Goal: Information Seeking & Learning: Learn about a topic

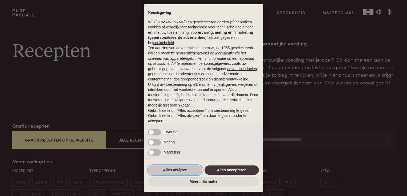
click at [177, 171] on button "Alles afwijzen" at bounding box center [175, 171] width 54 height 10
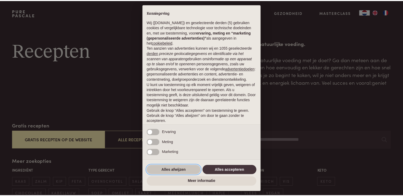
scroll to position [17, 0]
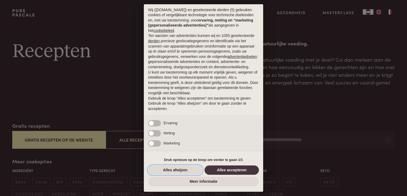
click at [177, 171] on button "Alles afwijzen" at bounding box center [175, 171] width 54 height 10
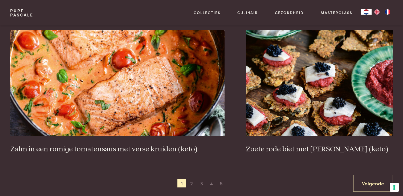
scroll to position [960, 0]
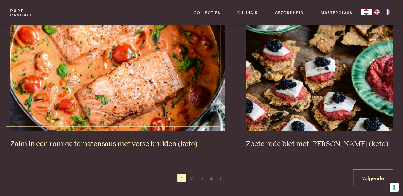
click at [140, 117] on img at bounding box center [117, 77] width 214 height 107
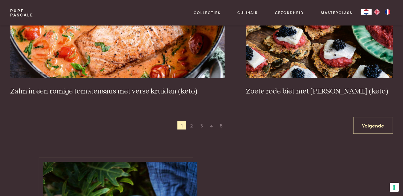
scroll to position [1013, 0]
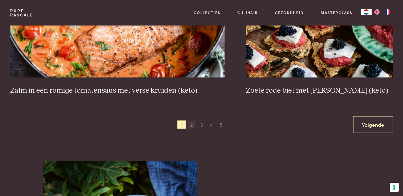
click at [193, 125] on span "2" at bounding box center [191, 125] width 9 height 9
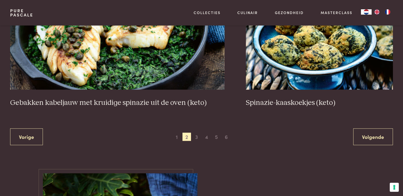
scroll to position [948, 0]
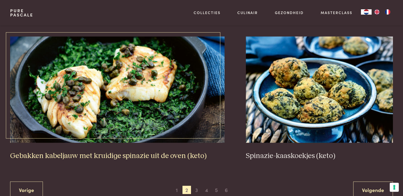
click at [113, 113] on img at bounding box center [117, 89] width 214 height 107
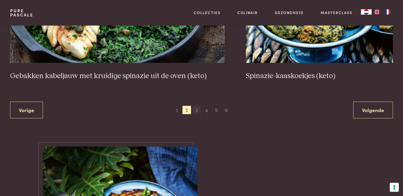
click at [195, 109] on span "3" at bounding box center [196, 110] width 9 height 9
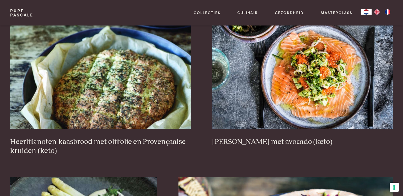
scroll to position [229, 0]
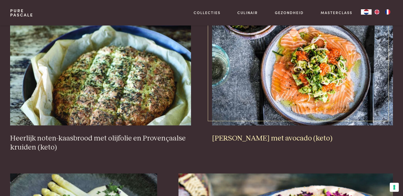
click at [247, 132] on link "Rauwe zalm met avocado (keto)" at bounding box center [302, 81] width 181 height 124
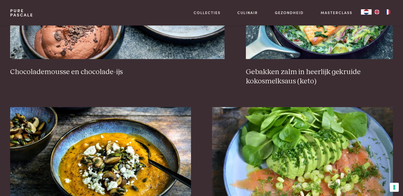
scroll to position [575, 0]
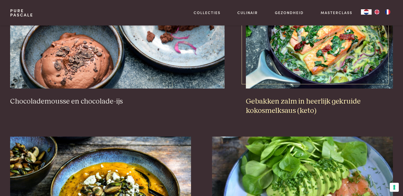
click at [273, 105] on h3 "Gebakken zalm in heerlijk gekruide kokosmelksaus (keto)" at bounding box center [319, 106] width 147 height 18
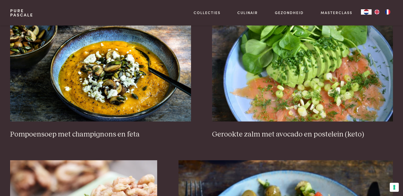
scroll to position [708, 0]
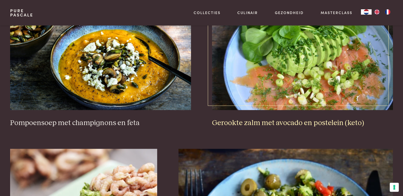
click at [286, 123] on h3 "Gerookte zalm met avocado en postelein (keto)" at bounding box center [302, 123] width 181 height 9
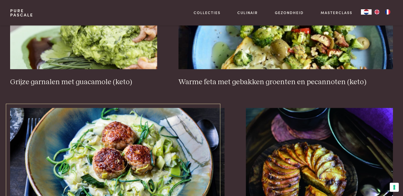
scroll to position [868, 0]
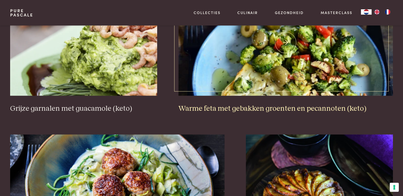
click at [255, 105] on h3 "Warme feta met gebakken groenten en pecannoten (keto)" at bounding box center [285, 108] width 214 height 9
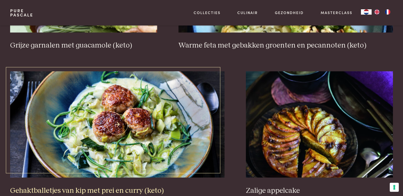
scroll to position [1001, 0]
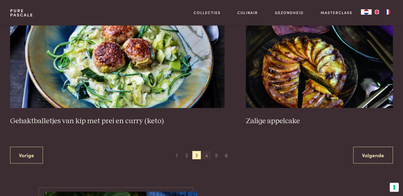
click at [204, 154] on span "4" at bounding box center [206, 155] width 9 height 9
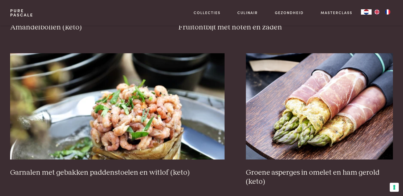
scroll to position [974, 0]
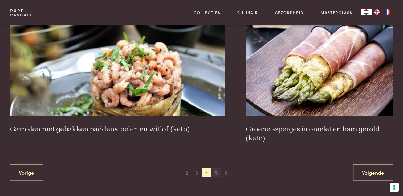
click at [217, 171] on span "5" at bounding box center [216, 173] width 9 height 9
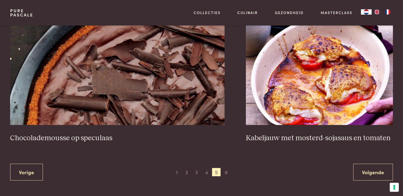
scroll to position [1001, 0]
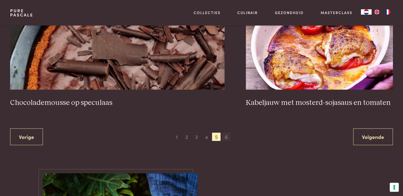
click at [229, 136] on span "6" at bounding box center [226, 137] width 9 height 9
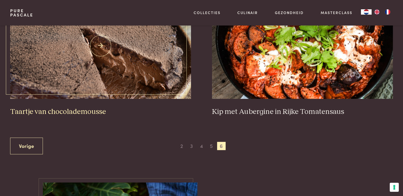
scroll to position [229, 0]
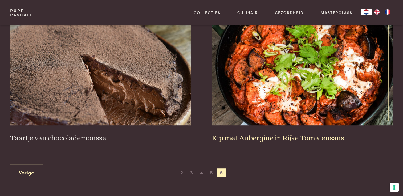
click at [272, 138] on h3 "Kip met Aubergine in Rijke Tomatensaus" at bounding box center [302, 138] width 181 height 9
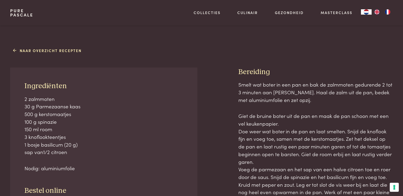
scroll to position [204, 0]
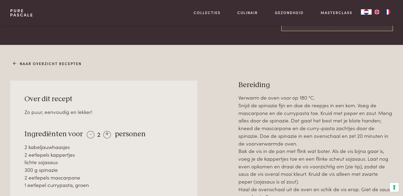
scroll to position [213, 0]
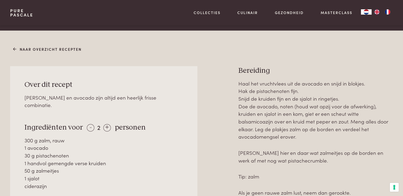
scroll to position [213, 0]
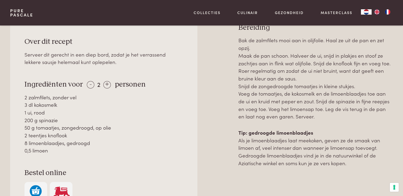
scroll to position [186, 0]
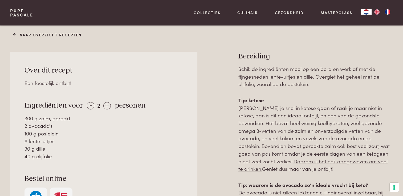
scroll to position [266, 0]
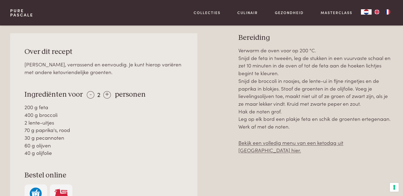
scroll to position [240, 0]
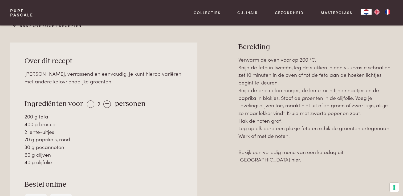
click at [249, 151] on link "Bekijk een volledig menu van een ketodag uit Ketokuur hier." at bounding box center [290, 156] width 105 height 15
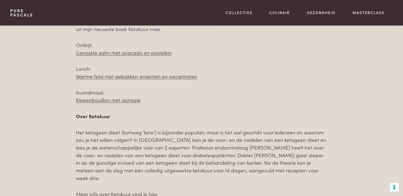
scroll to position [293, 0]
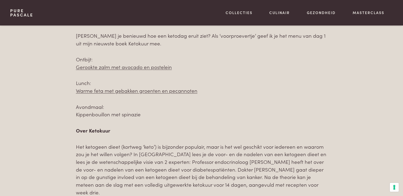
click at [104, 116] on link "Kippenbouillon met spinazie" at bounding box center [108, 114] width 65 height 7
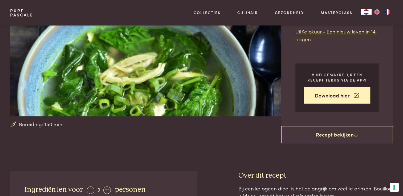
scroll to position [186, 0]
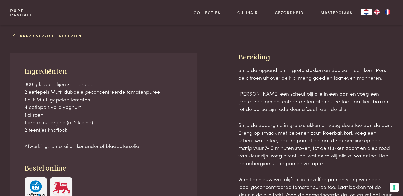
scroll to position [213, 0]
